Goal: Task Accomplishment & Management: Manage account settings

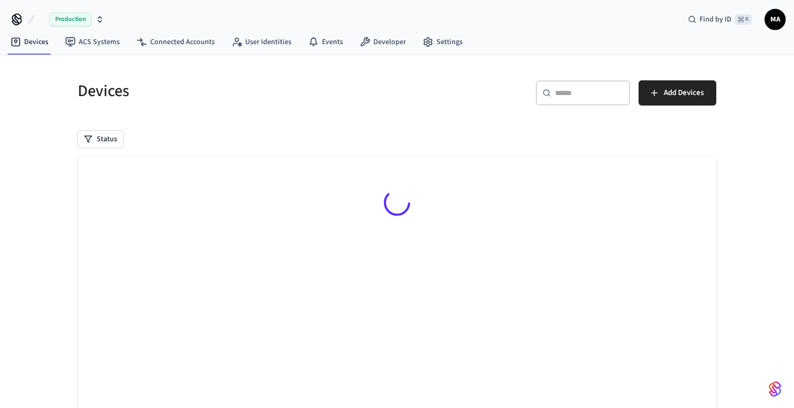
click at [316, 101] on h5 "Devices" at bounding box center [234, 91] width 313 height 22
click at [271, 124] on div "Devices ​ ​ Add Devices Status Searching..." at bounding box center [396, 269] width 655 height 402
click at [323, 118] on div "Devices ​ ​ Add Devices Status Searching..." at bounding box center [396, 269] width 655 height 402
click at [298, 115] on div "Devices ​ ​ Add Devices Status Searching..." at bounding box center [396, 269] width 655 height 402
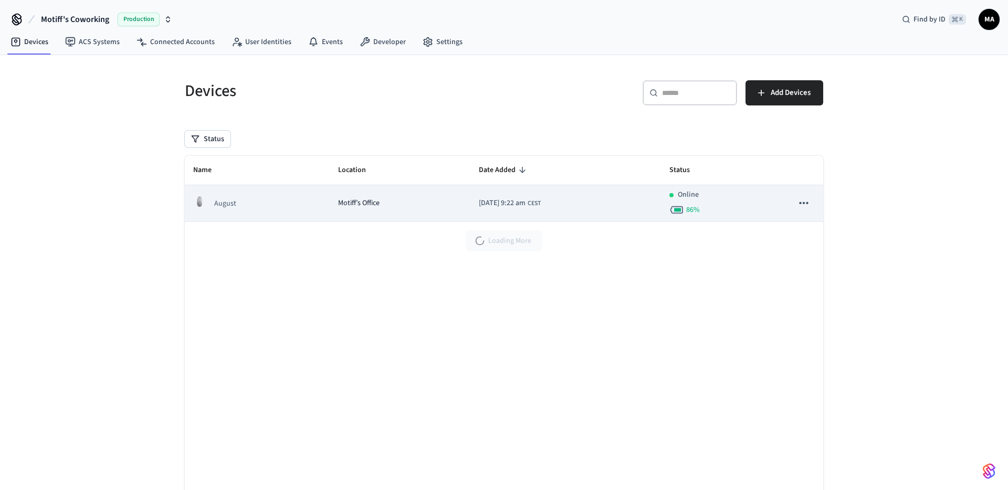
click at [338, 198] on span "Motiff’s Office" at bounding box center [358, 203] width 41 height 11
click at [338, 205] on span "Motiff’s Office" at bounding box center [358, 203] width 41 height 11
click at [258, 206] on div "August" at bounding box center [257, 203] width 128 height 17
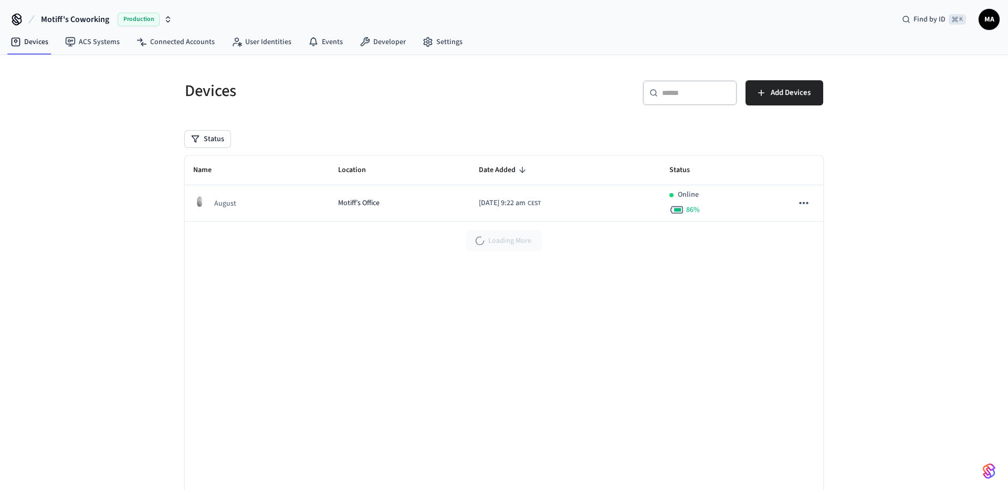
click at [355, 113] on div "Devices" at bounding box center [335, 91] width 326 height 46
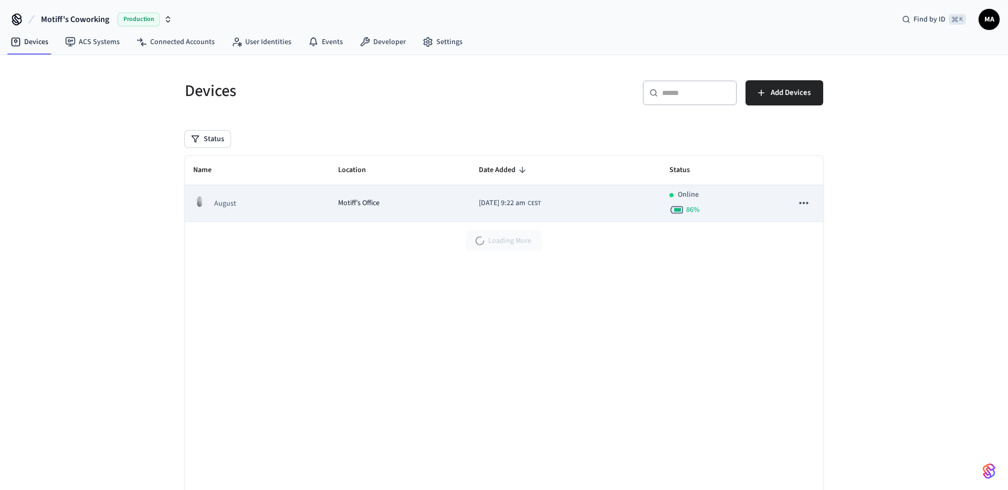
click at [310, 213] on td "August" at bounding box center [257, 203] width 145 height 37
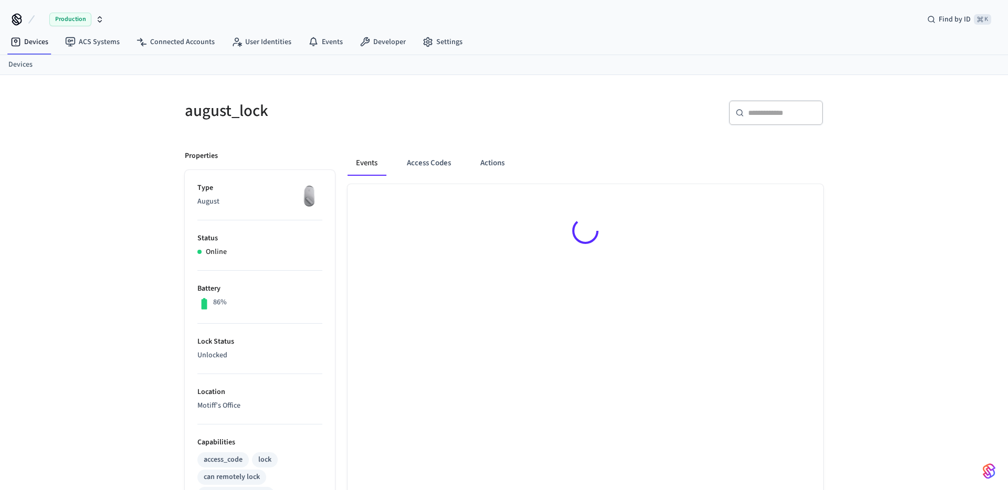
click at [487, 108] on h5 "august_lock" at bounding box center [341, 111] width 313 height 22
click at [462, 160] on div "Events Access Codes Actions" at bounding box center [586, 163] width 476 height 25
click at [440, 164] on button "Access Codes" at bounding box center [429, 163] width 61 height 25
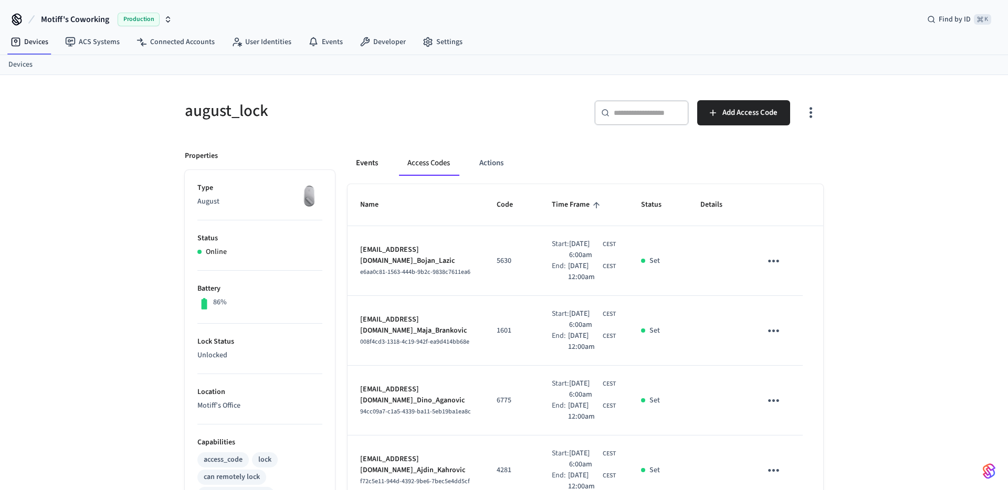
click at [371, 159] on button "Events" at bounding box center [367, 163] width 39 height 25
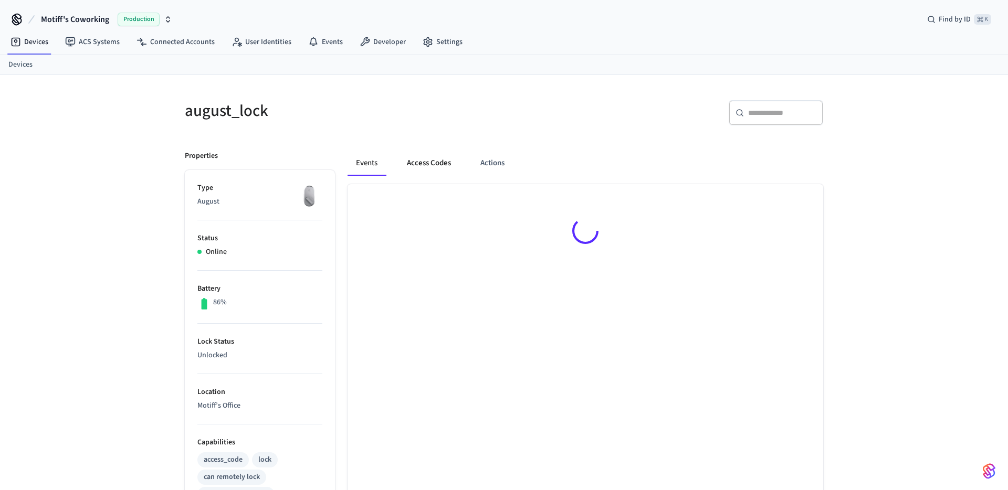
click at [438, 159] on button "Access Codes" at bounding box center [429, 163] width 61 height 25
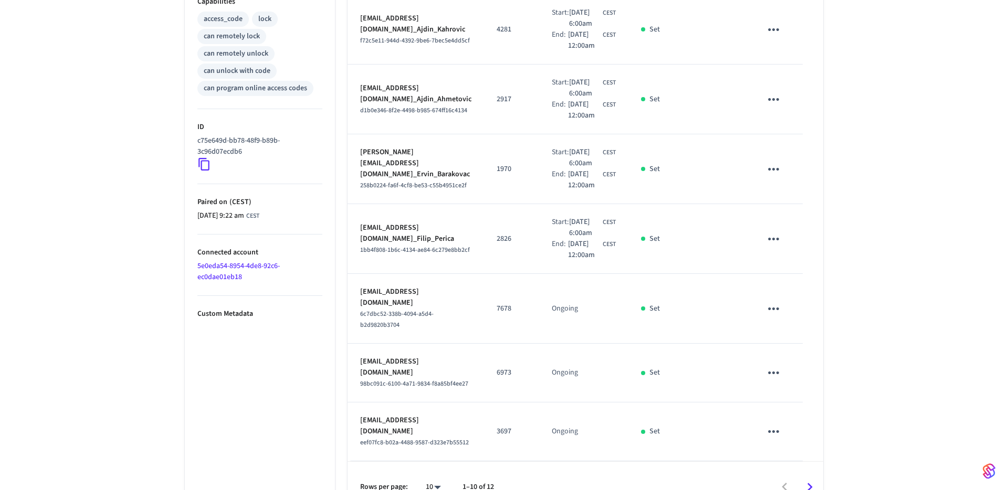
scroll to position [455, 0]
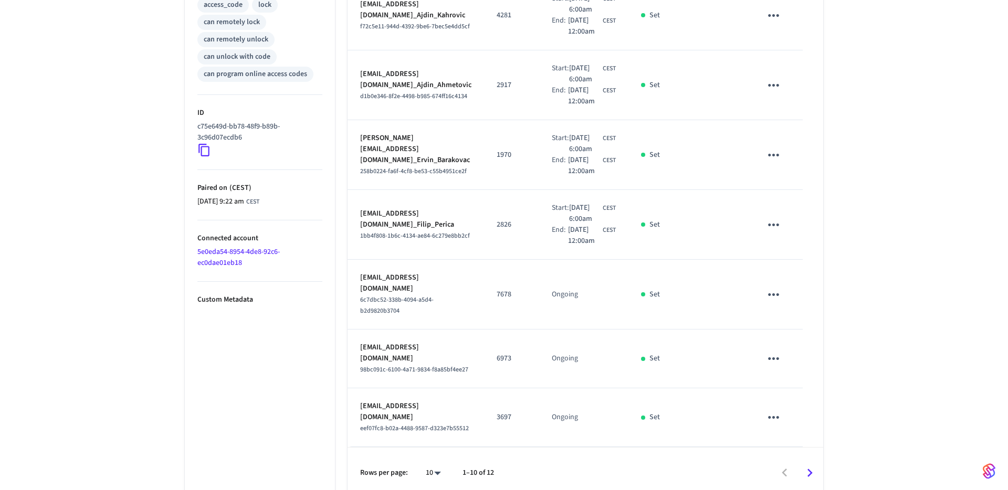
click at [423, 231] on p "[EMAIL_ADDRESS][DOMAIN_NAME]_Filip_Perica" at bounding box center [415, 219] width 111 height 22
click at [459, 260] on td "[EMAIL_ADDRESS][DOMAIN_NAME]_Filip_Perica 1bb4f808-1b6c-4134-ae84-6c279e8bb2cf" at bounding box center [416, 225] width 137 height 70
click at [479, 260] on td "[EMAIL_ADDRESS][DOMAIN_NAME]_Filip_Perica 1bb4f808-1b6c-4134-ae84-6c279e8bb2cf" at bounding box center [416, 225] width 137 height 70
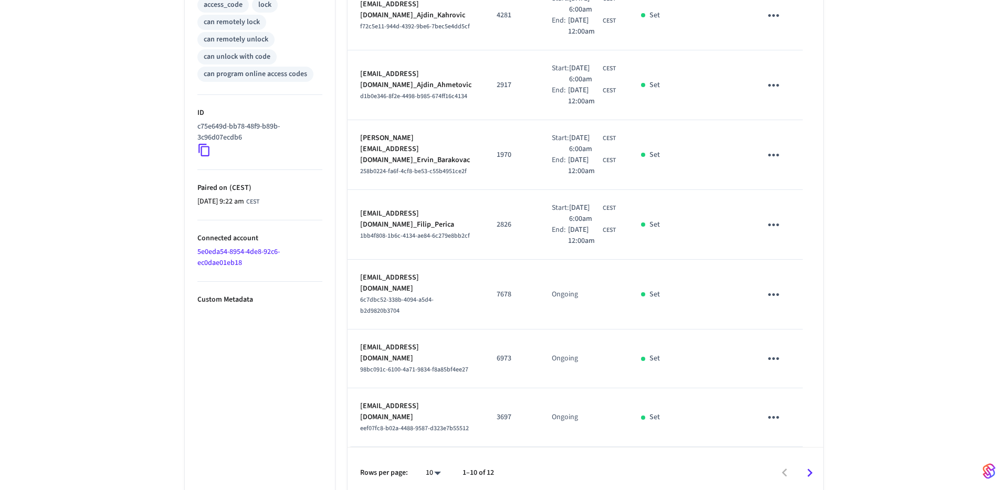
click at [484, 260] on td "[EMAIL_ADDRESS][DOMAIN_NAME]_Filip_Perica 1bb4f808-1b6c-4134-ae84-6c279e8bb2cf" at bounding box center [416, 225] width 137 height 70
click at [472, 242] on div "1bb4f808-1b6c-4134-ae84-6c279e8bb2cf" at bounding box center [415, 236] width 111 height 11
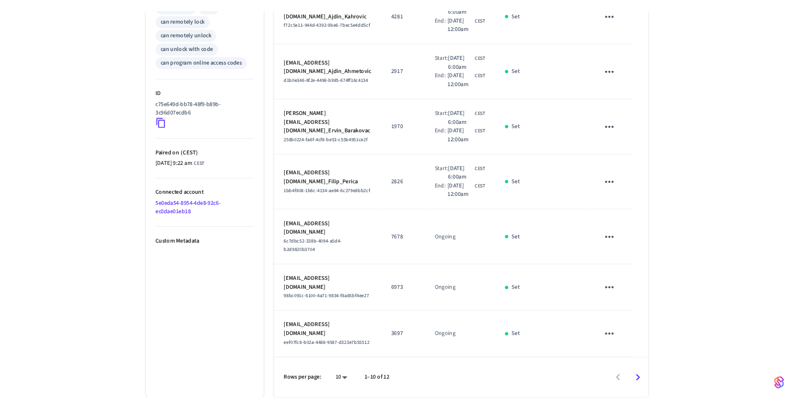
scroll to position [487, 0]
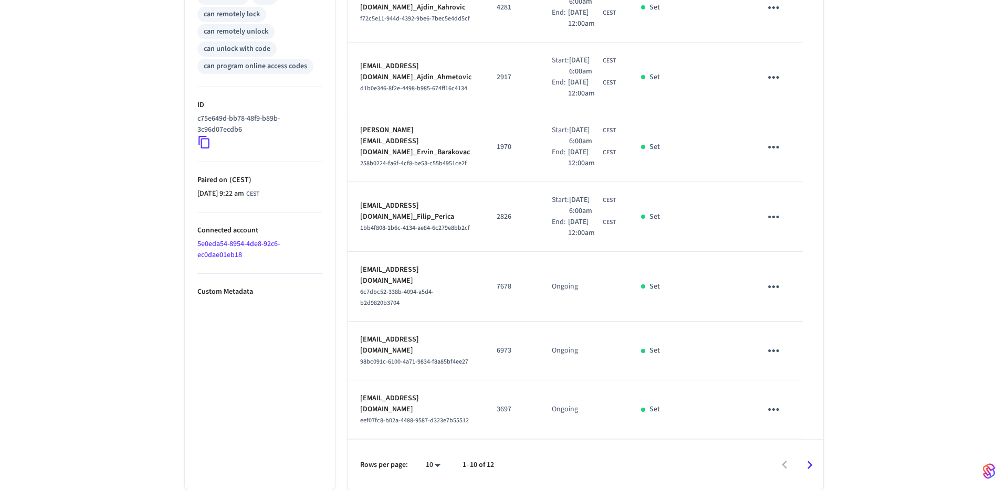
click at [480, 252] on td "[EMAIL_ADDRESS][DOMAIN_NAME]_Filip_Perica 1bb4f808-1b6c-4134-ae84-6c279e8bb2cf" at bounding box center [416, 217] width 137 height 70
click at [445, 252] on td "[EMAIL_ADDRESS][DOMAIN_NAME]_Filip_Perica 1bb4f808-1b6c-4134-ae84-6c279e8bb2cf" at bounding box center [416, 217] width 137 height 70
drag, startPoint x: 425, startPoint y: 331, endPoint x: 360, endPoint y: 330, distance: 64.6
click at [360, 223] on p "[EMAIL_ADDRESS][DOMAIN_NAME]_Filip_Perica" at bounding box center [415, 212] width 111 height 22
copy p "[EMAIL_ADDRESS][DOMAIN_NAME]"
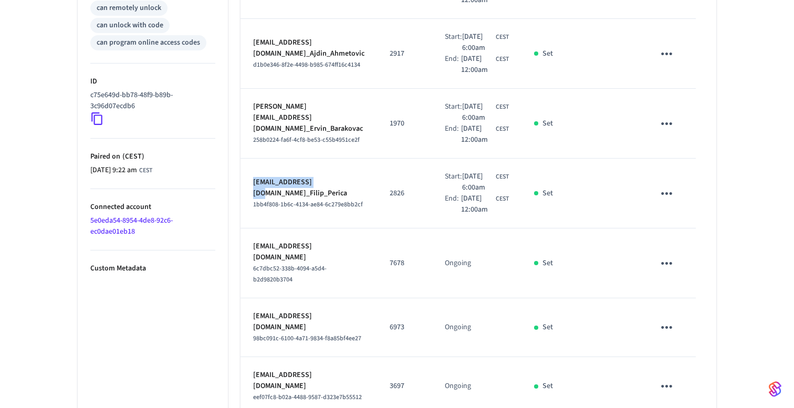
click at [423, 159] on td "1970" at bounding box center [404, 124] width 55 height 70
click at [420, 199] on p "2826" at bounding box center [405, 193] width 30 height 11
copy p "2826"
